Goal: Task Accomplishment & Management: Complete application form

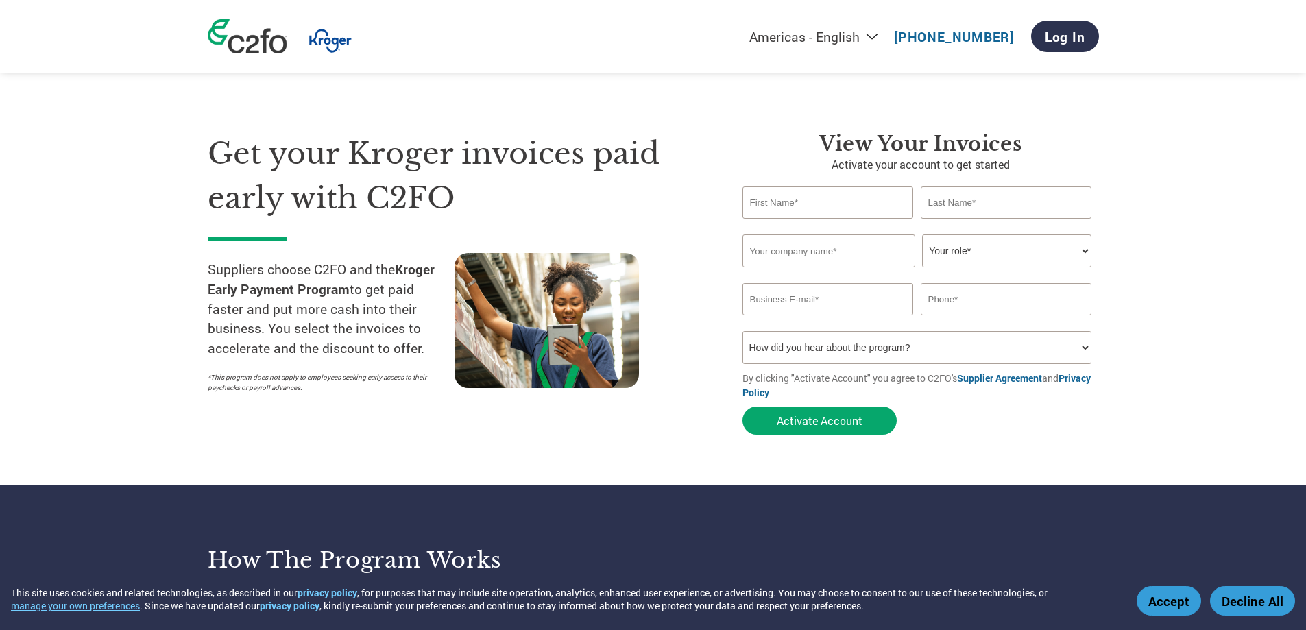
click at [820, 207] on input "text" at bounding box center [828, 202] width 171 height 32
type input "[PERSON_NAME]"
type input "Chalk"
type input "[EMAIL_ADDRESS][DOMAIN_NAME]"
type input "8596899000"
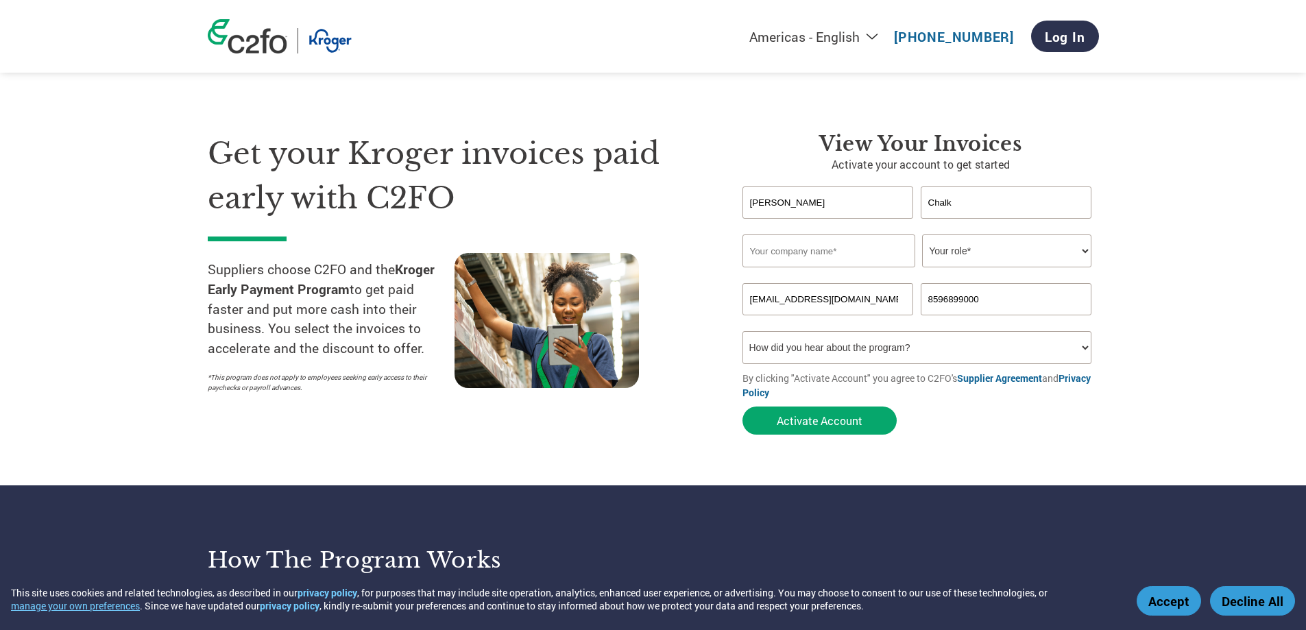
click at [842, 243] on input "text" at bounding box center [829, 250] width 173 height 33
type input "Innovative Handling Systems LLC"
click at [1003, 253] on select "Your role* CFO Controller Credit Manager Finance Director Treasurer CEO Preside…" at bounding box center [1006, 250] width 169 height 33
select select "CONTROLLER"
click at [922, 234] on select "Your role* CFO Controller Credit Manager Finance Director Treasurer CEO Preside…" at bounding box center [1006, 250] width 169 height 33
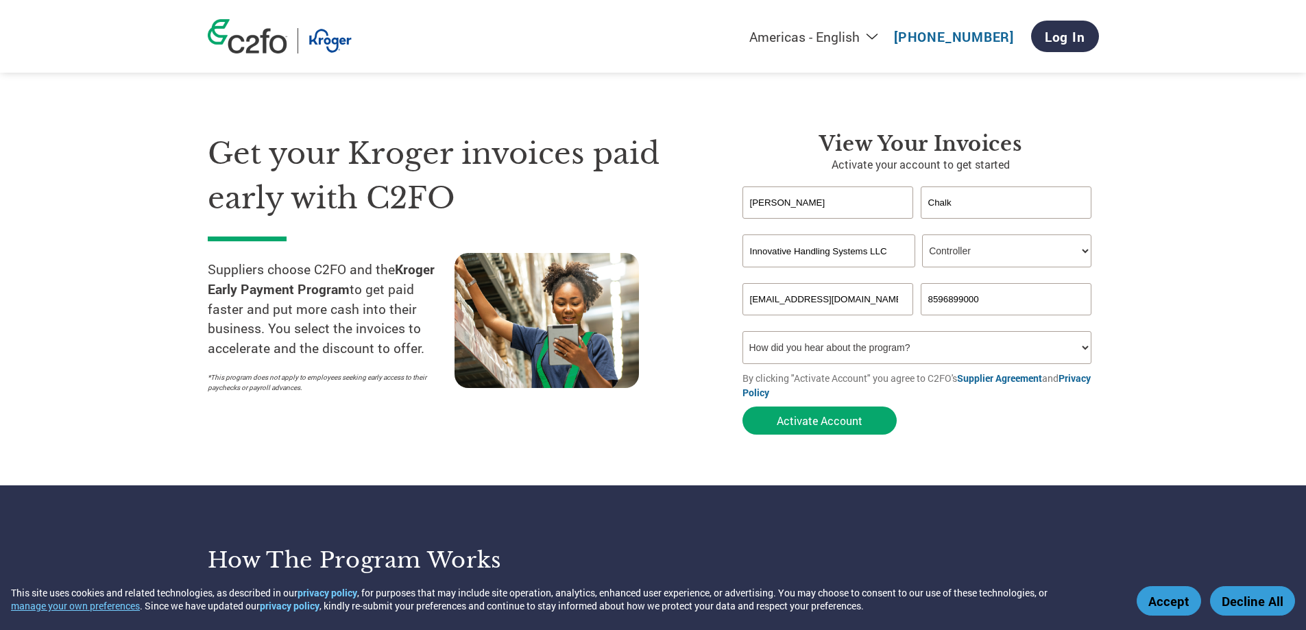
click at [896, 343] on select "How did you hear about the program? Received a letter Email Social Media Online…" at bounding box center [918, 347] width 350 height 33
select select "Email"
click at [743, 331] on select "How did you hear about the program? Received a letter Email Social Media Online…" at bounding box center [918, 347] width 350 height 33
click at [835, 419] on button "Activate Account" at bounding box center [820, 421] width 154 height 28
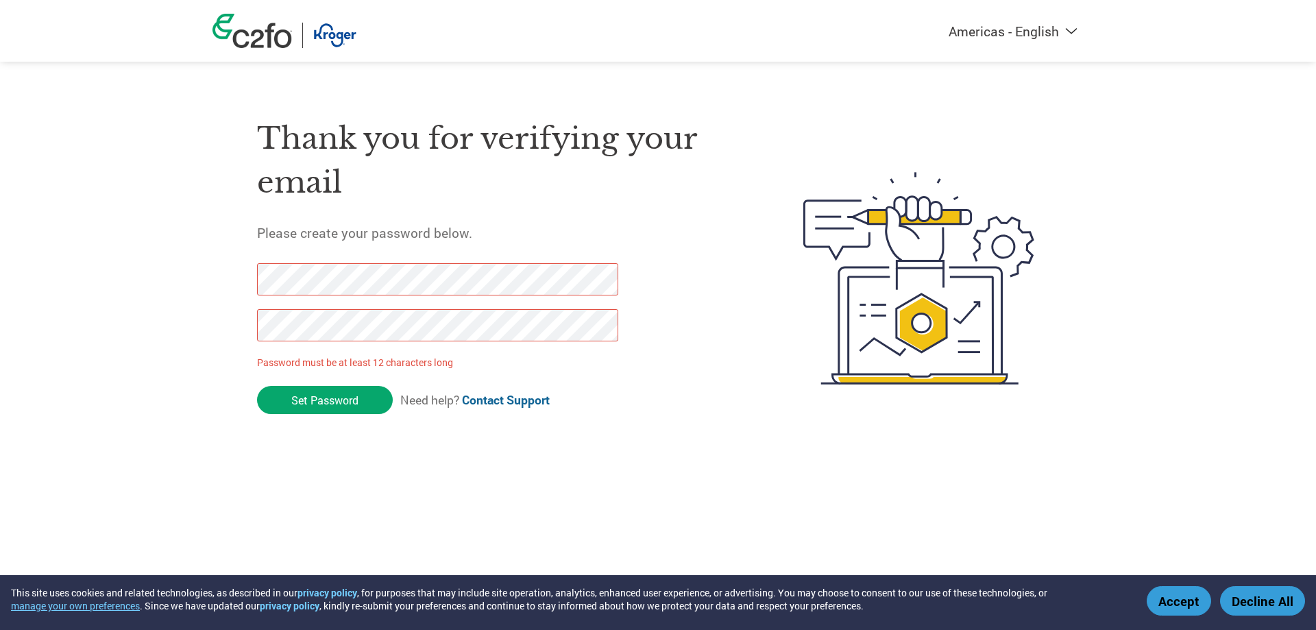
click at [238, 261] on div "Thank you for verifying your email Please create your password below. Password …" at bounding box center [658, 278] width 891 height 363
click at [232, 269] on div "Thank you for verifying your email Please create your password below. Password …" at bounding box center [658, 278] width 891 height 363
click at [245, 278] on div "Thank you for verifying your email Please create your password below. Password …" at bounding box center [658, 278] width 891 height 363
click at [233, 330] on div "Thank you for verifying your email Please create your password below. Password …" at bounding box center [658, 278] width 891 height 363
click at [323, 403] on input "Set Password" at bounding box center [325, 400] width 136 height 28
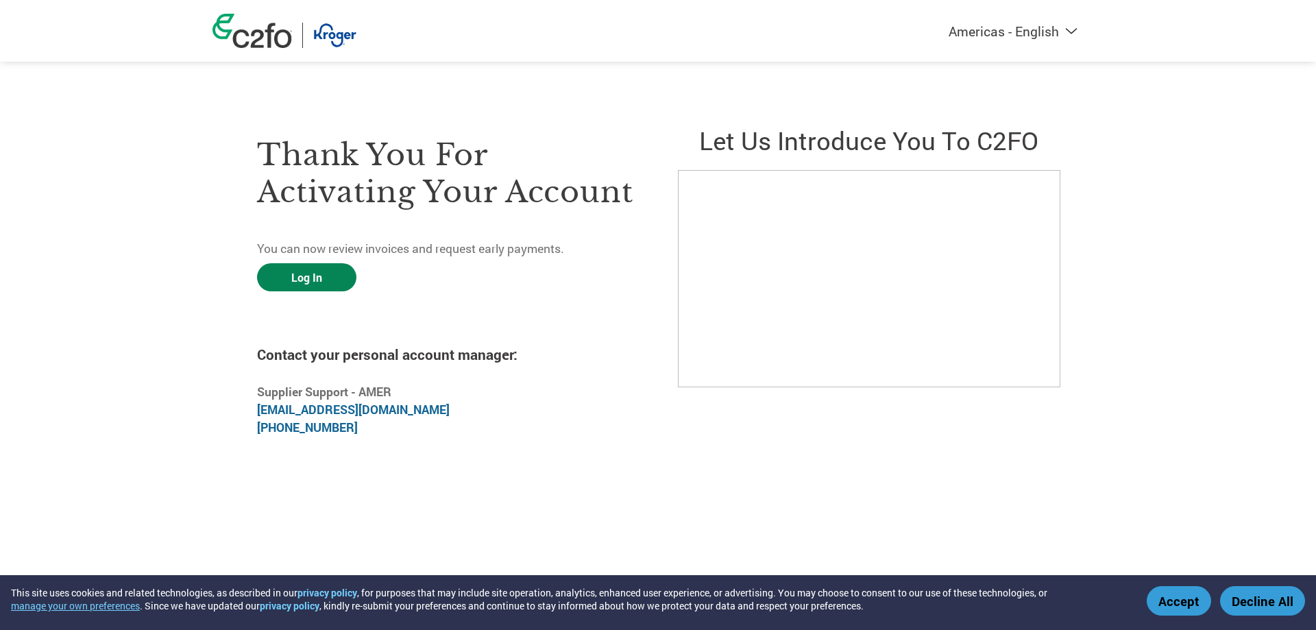
click at [339, 276] on link "Log In" at bounding box center [306, 277] width 99 height 28
